Goal: Information Seeking & Learning: Check status

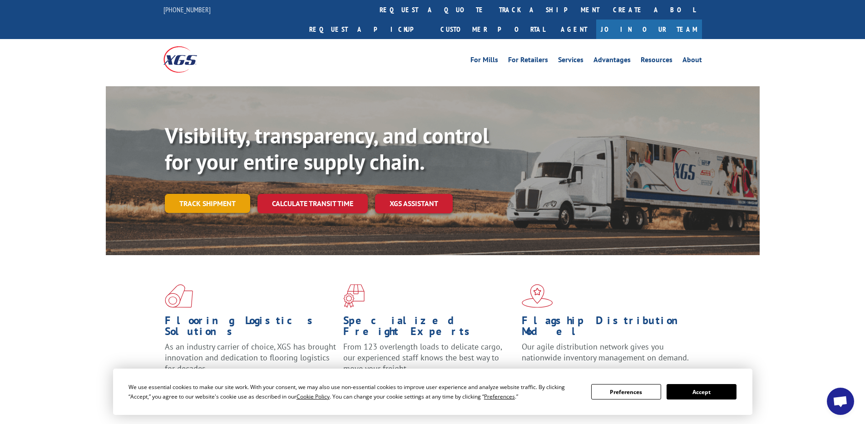
click at [205, 194] on link "Track shipment" at bounding box center [207, 203] width 85 height 19
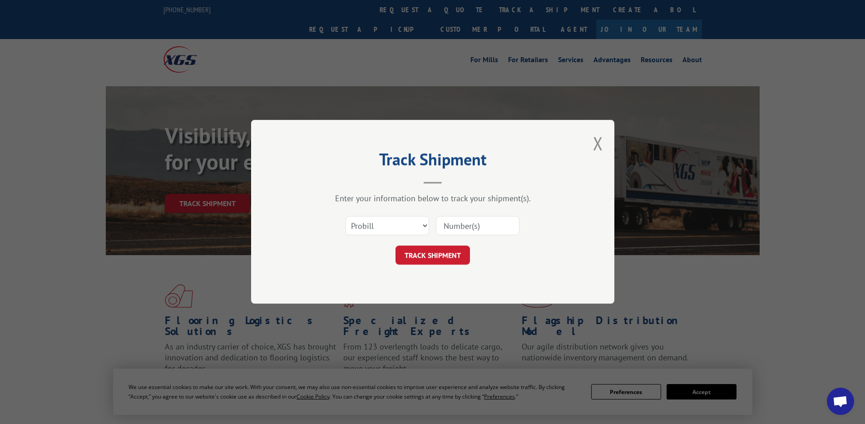
click at [489, 225] on input at bounding box center [478, 225] width 84 height 19
paste input "17603222"
type input "17603222"
click at [462, 254] on button "TRACK SHIPMENT" at bounding box center [432, 255] width 74 height 19
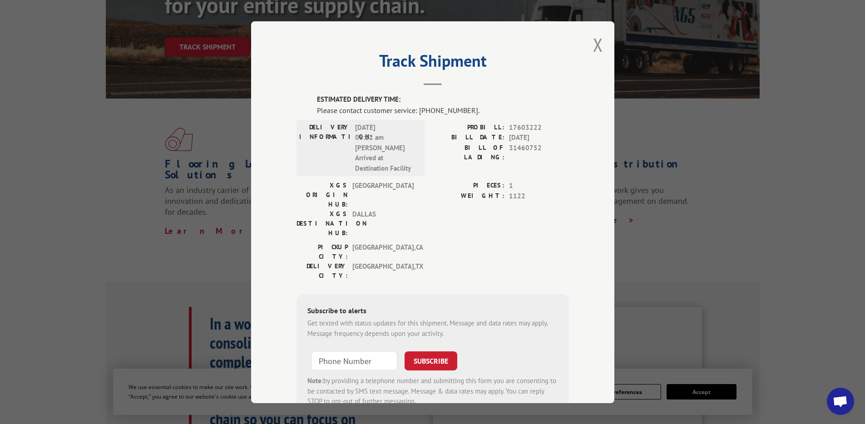
scroll to position [187, 0]
